Goal: Find specific page/section: Find specific page/section

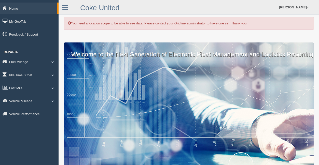
click at [34, 89] on link "Last Mile" at bounding box center [29, 87] width 59 height 11
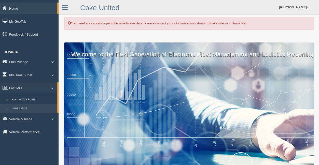
click at [38, 107] on link "Zone Editor" at bounding box center [33, 108] width 48 height 9
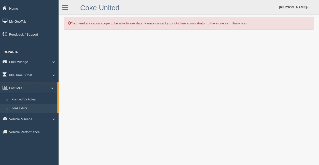
click at [46, 159] on div "Home My GeoTab Feedback / Support Reports Fuel Mileage Fuel Analysis Fuel Milea…" at bounding box center [29, 82] width 59 height 165
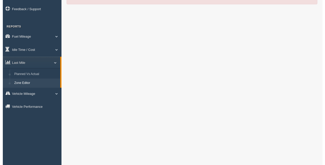
scroll to position [58, 0]
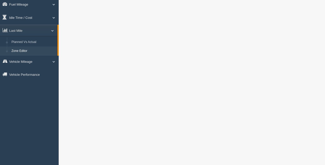
drag, startPoint x: 58, startPoint y: 79, endPoint x: 59, endPoint y: 19, distance: 60.4
click at [59, 19] on div "You need a location scope to be able to see data. Please contact your Gridline …" at bounding box center [192, 162] width 266 height 441
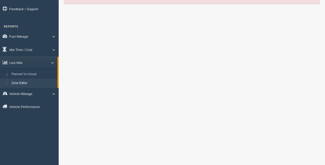
scroll to position [29, 0]
